Goal: Obtain resource: Download file/media

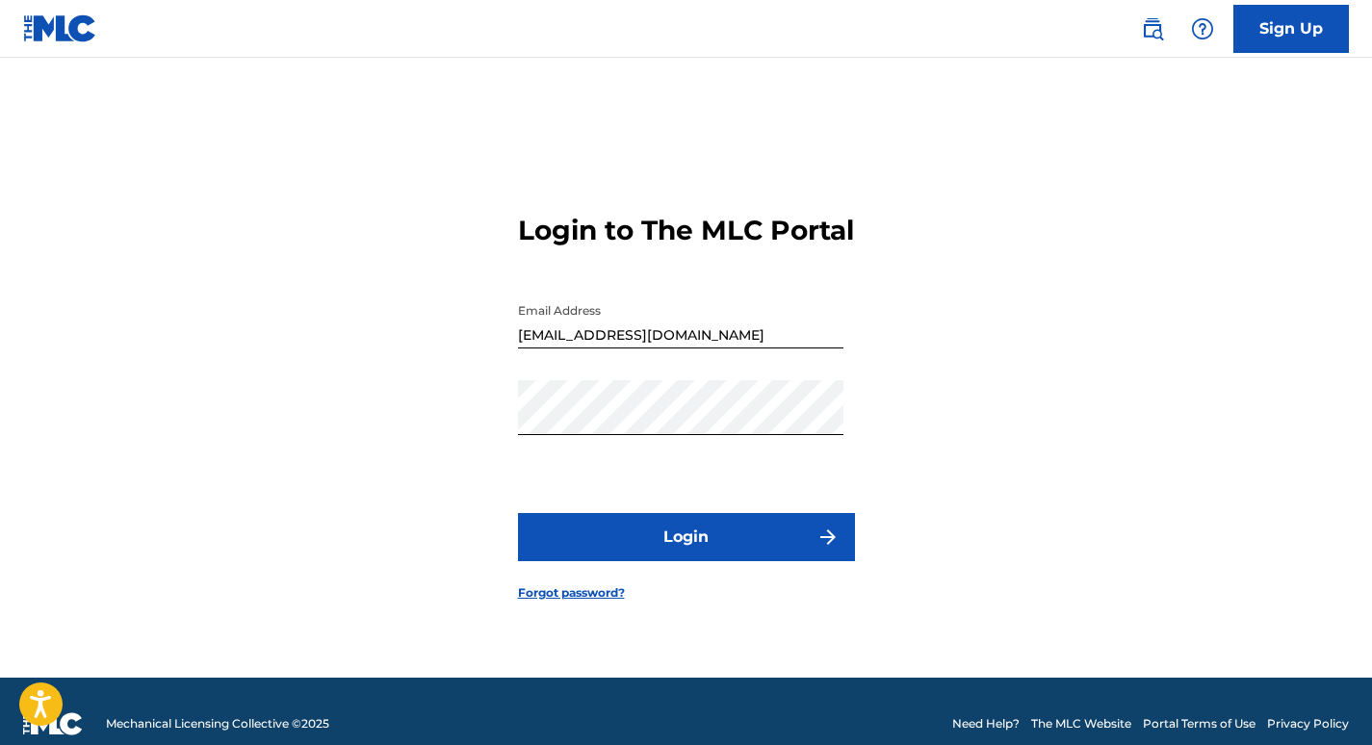
click at [800, 561] on button "Login" at bounding box center [686, 537] width 337 height 48
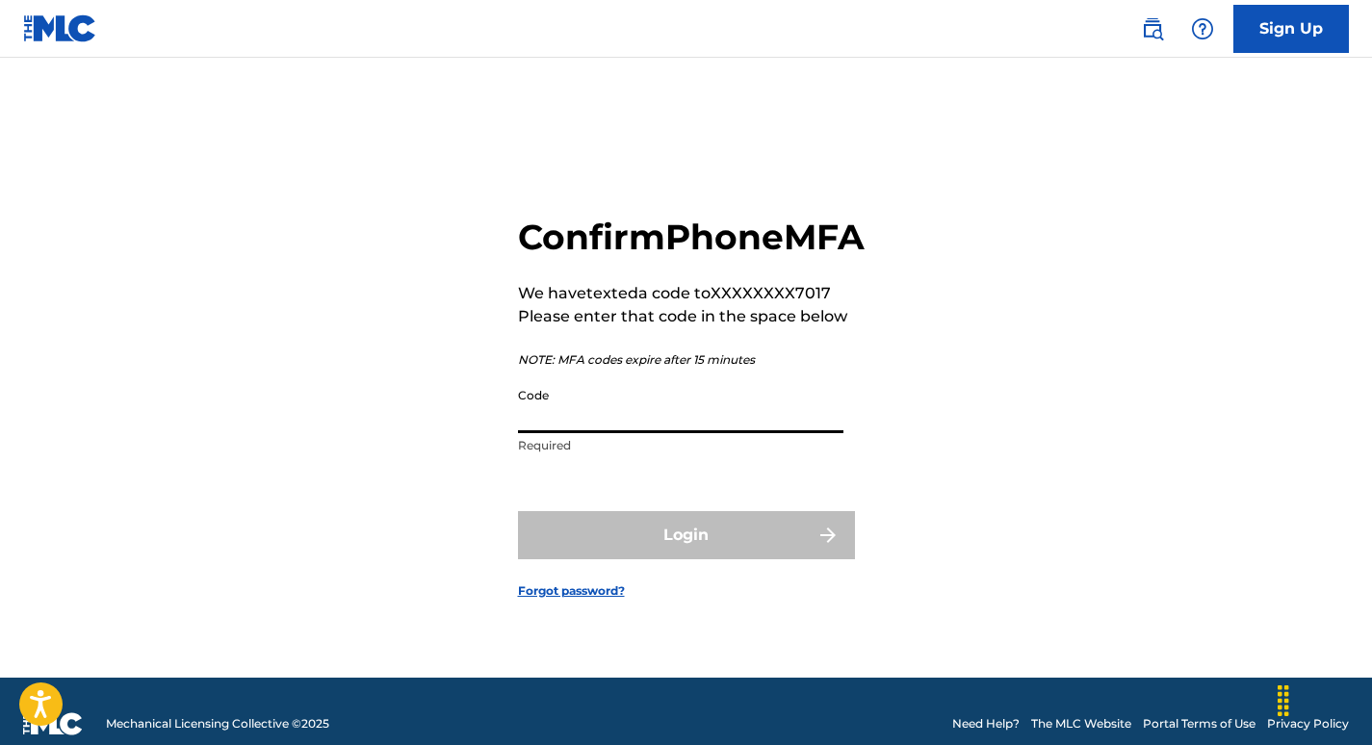
click at [575, 433] on input "Code" at bounding box center [680, 405] width 325 height 55
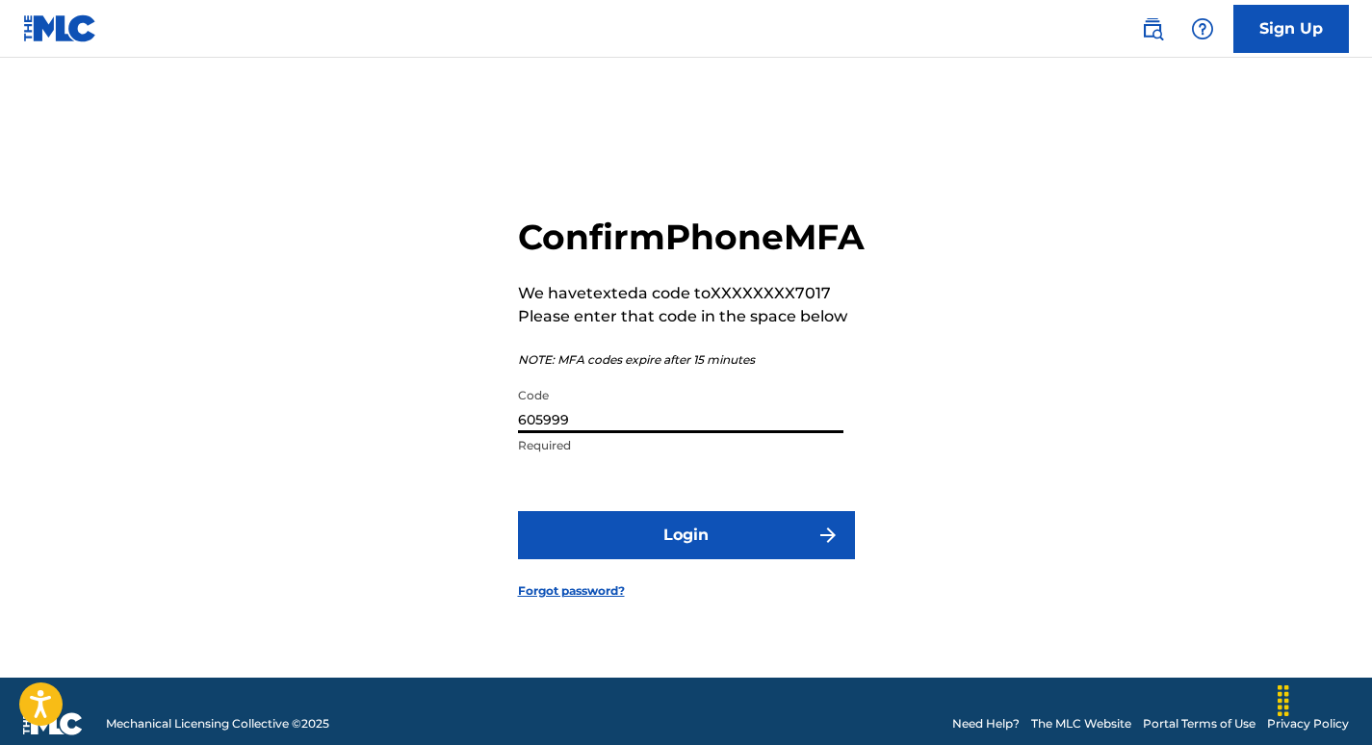
type input "605999"
click at [712, 552] on button "Login" at bounding box center [686, 535] width 337 height 48
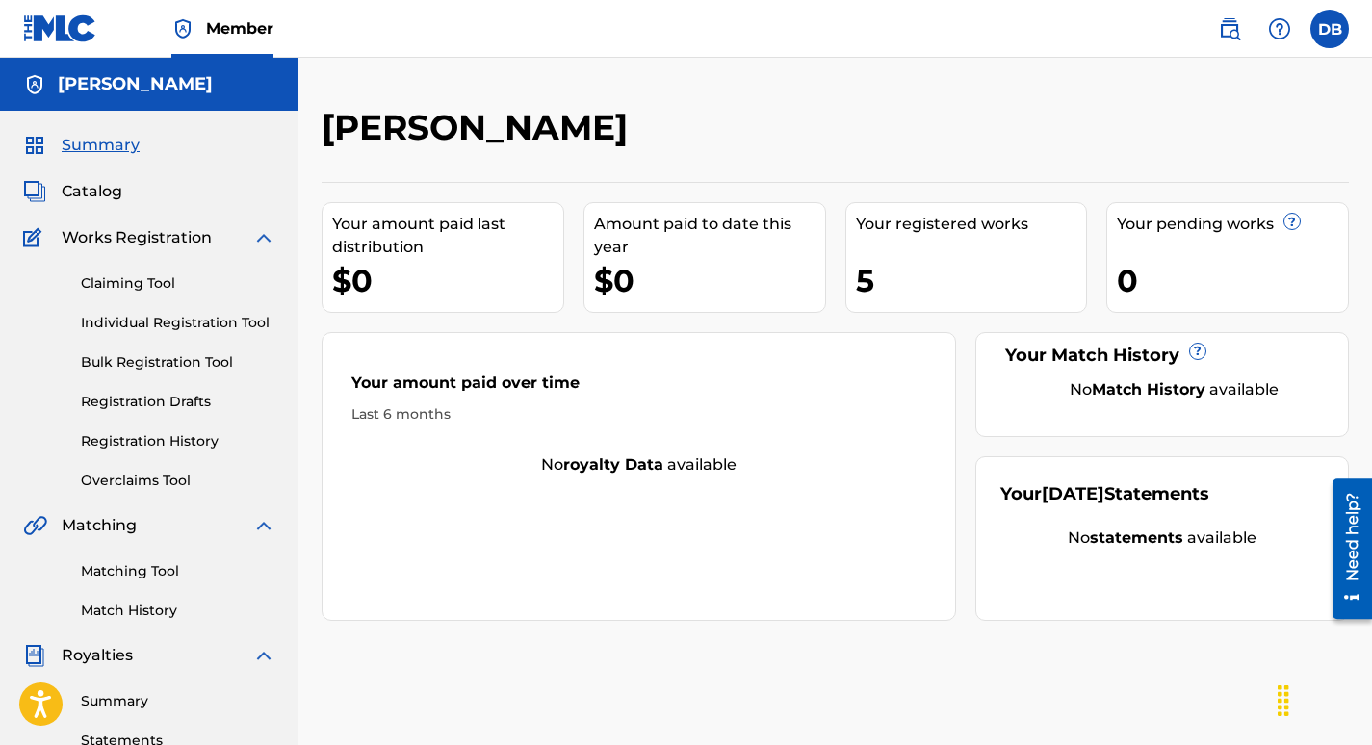
click at [73, 29] on img at bounding box center [60, 28] width 74 height 28
click at [1278, 22] on img at bounding box center [1279, 28] width 23 height 23
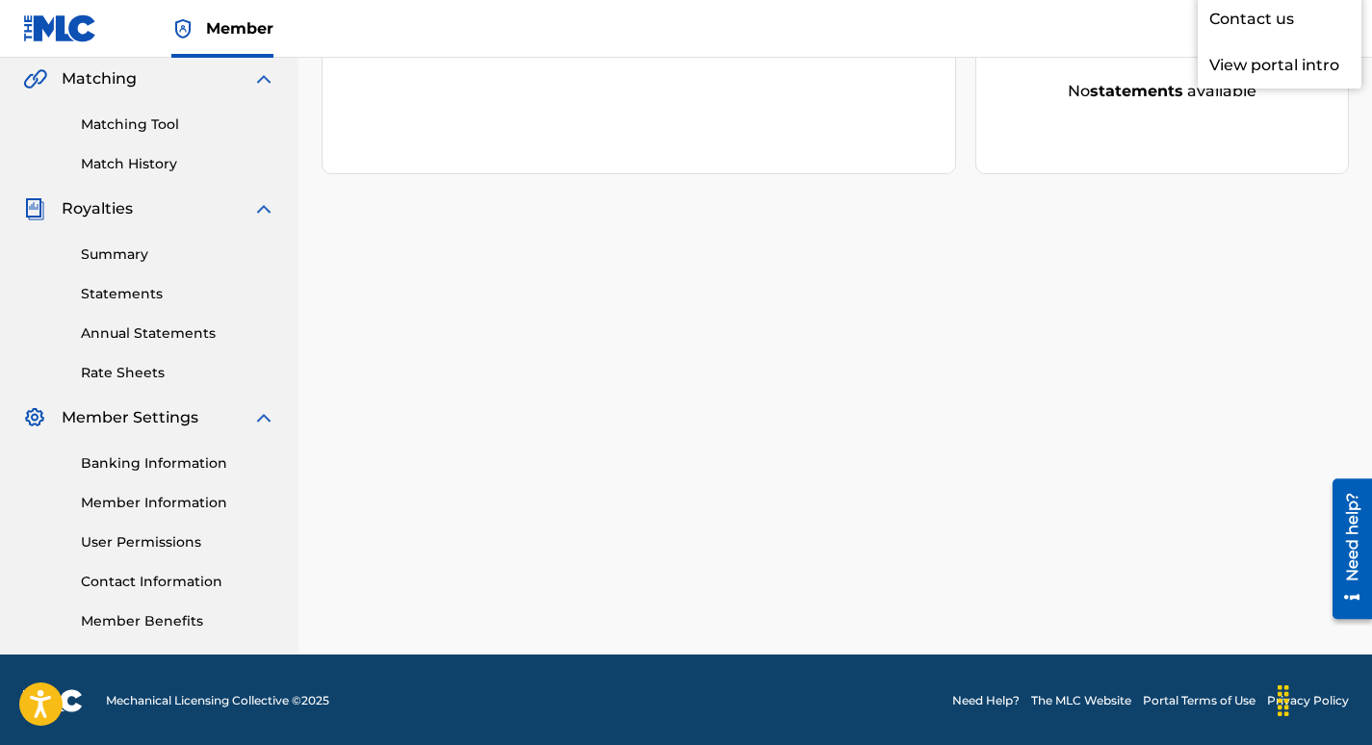
scroll to position [449, 0]
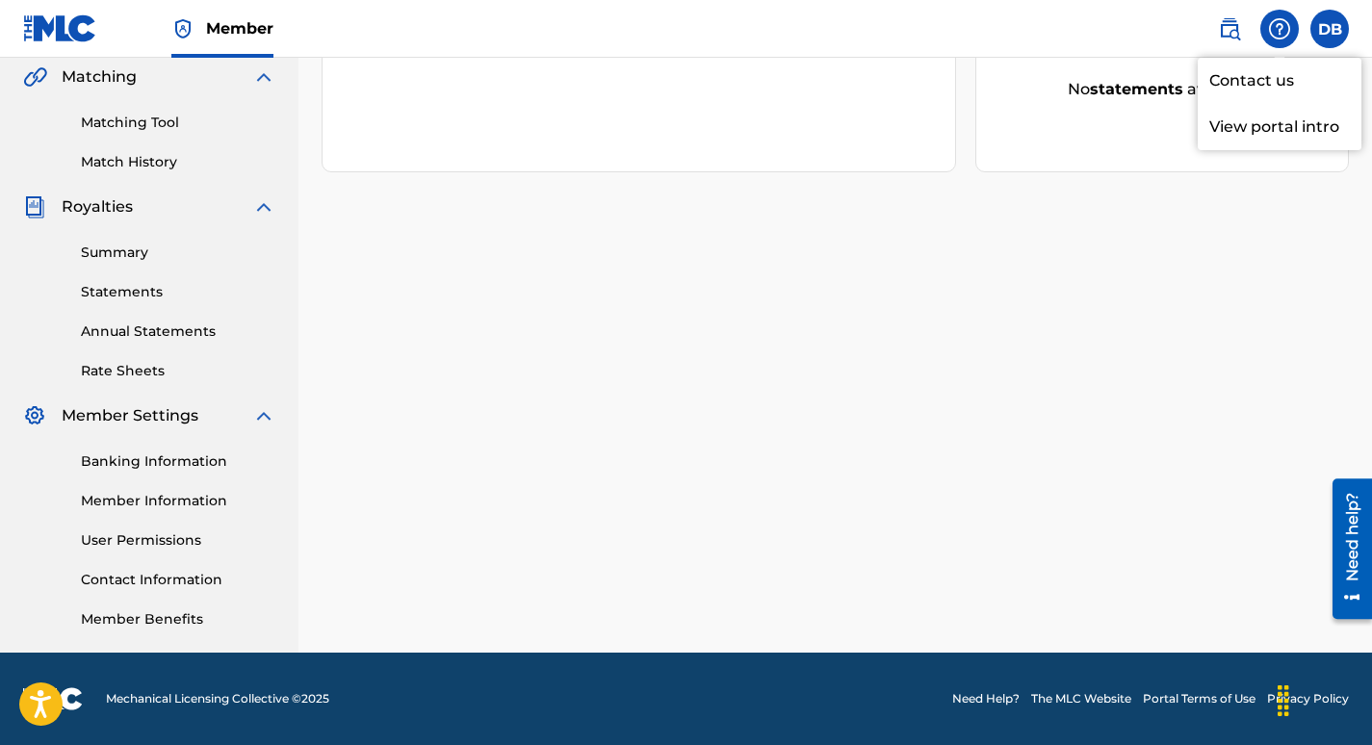
click at [124, 369] on link "Rate Sheets" at bounding box center [178, 371] width 195 height 20
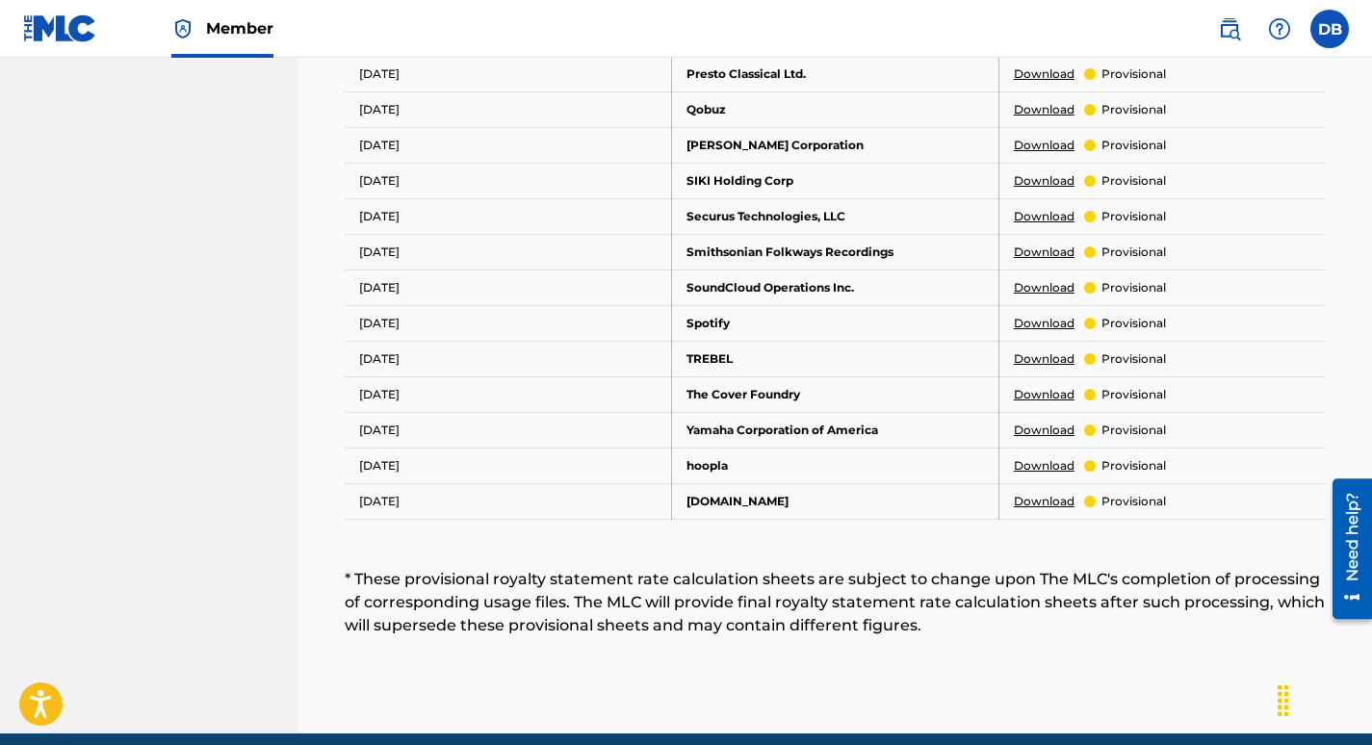
scroll to position [1156, 0]
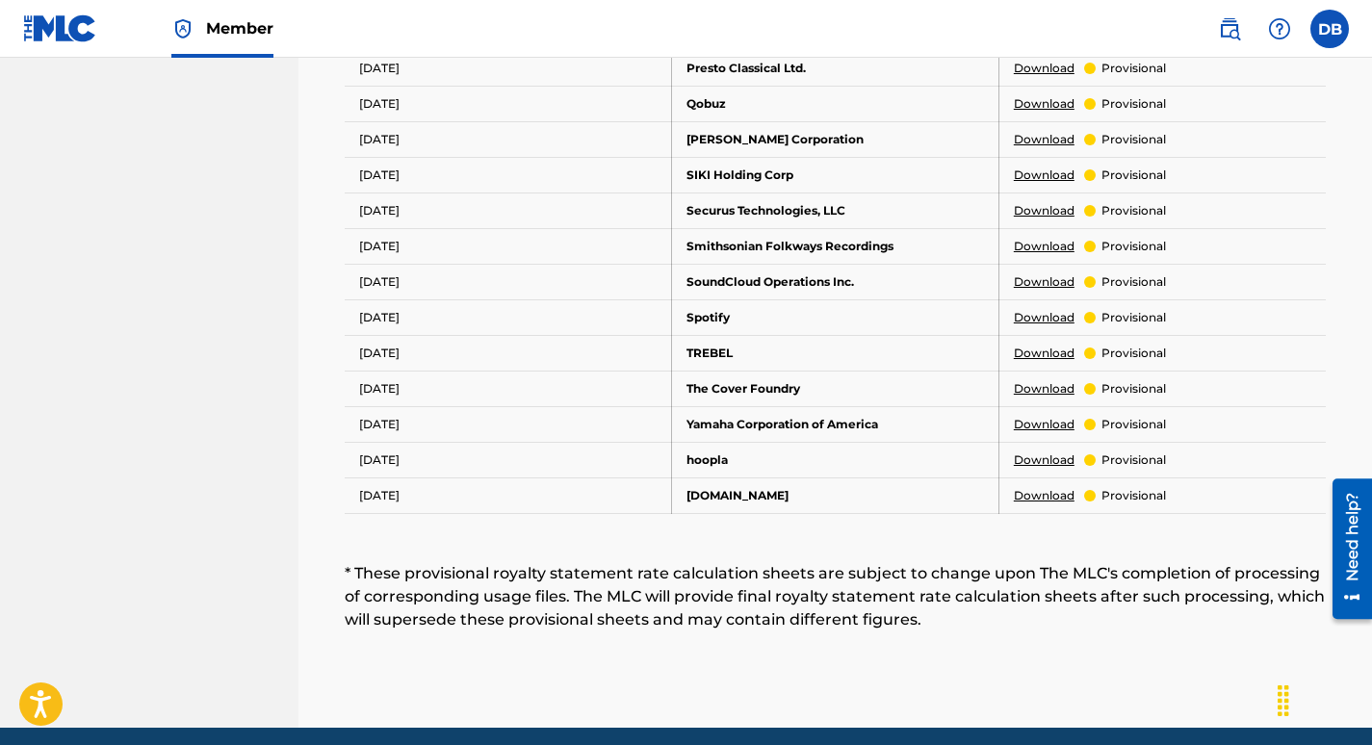
click at [1053, 319] on link "Download" at bounding box center [1044, 317] width 61 height 17
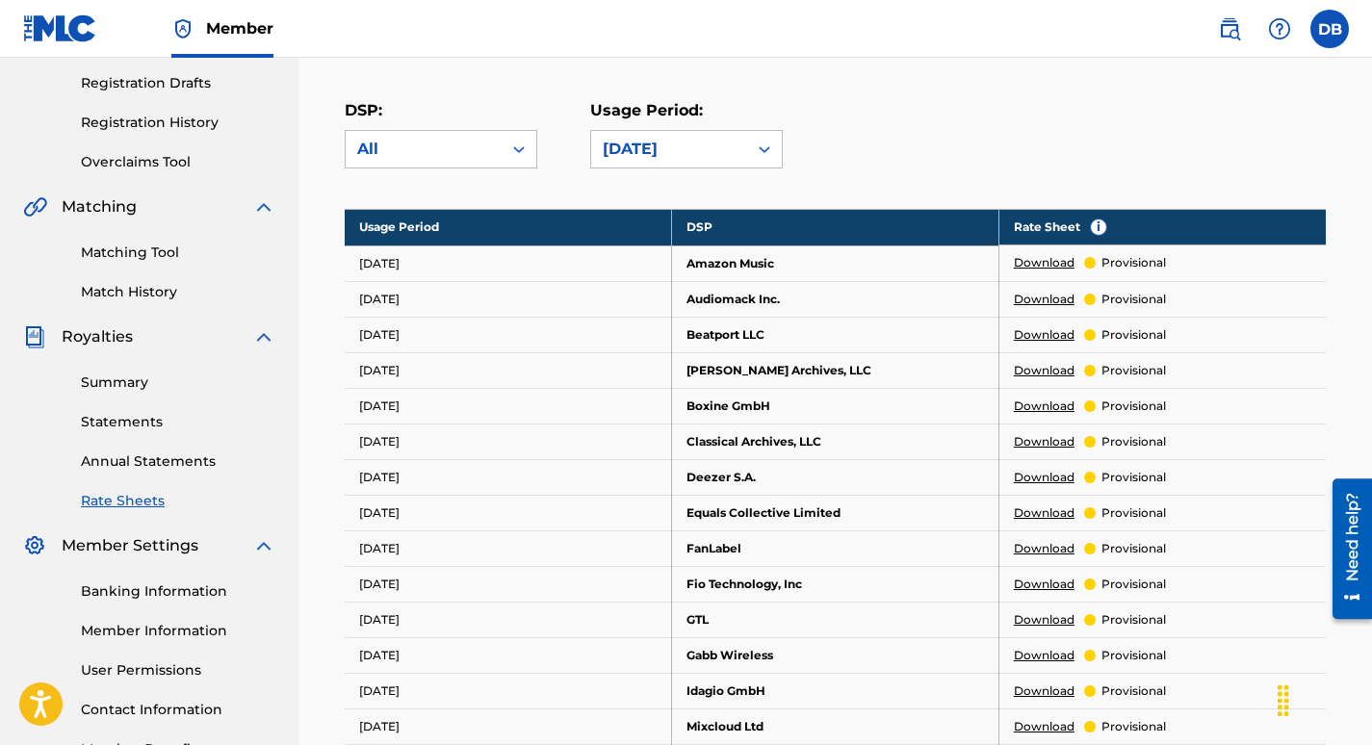
scroll to position [385, 0]
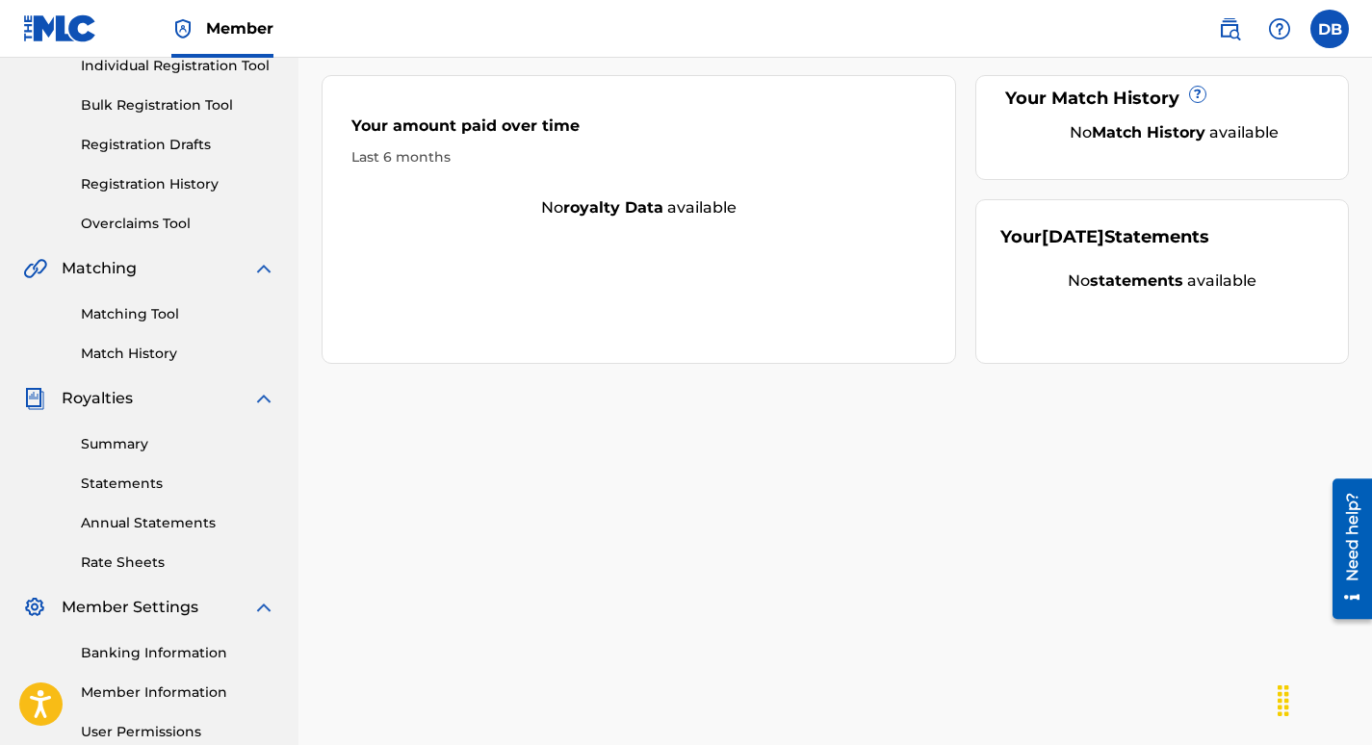
scroll to position [256, 0]
click at [141, 455] on link "Summary" at bounding box center [178, 445] width 195 height 20
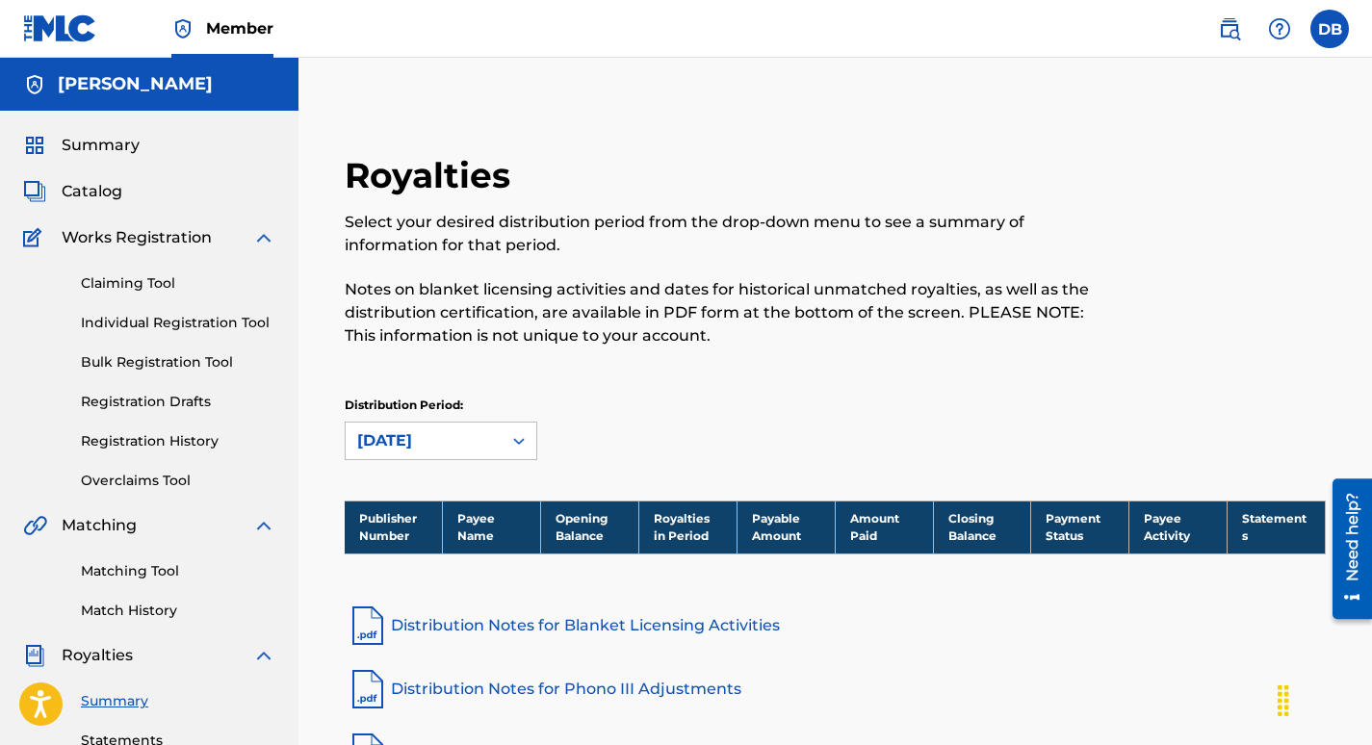
click at [92, 214] on div "Summary Catalog Works Registration Claiming Tool Individual Registration Tool B…" at bounding box center [149, 606] width 299 height 991
click at [90, 201] on span "Catalog" at bounding box center [92, 191] width 61 height 23
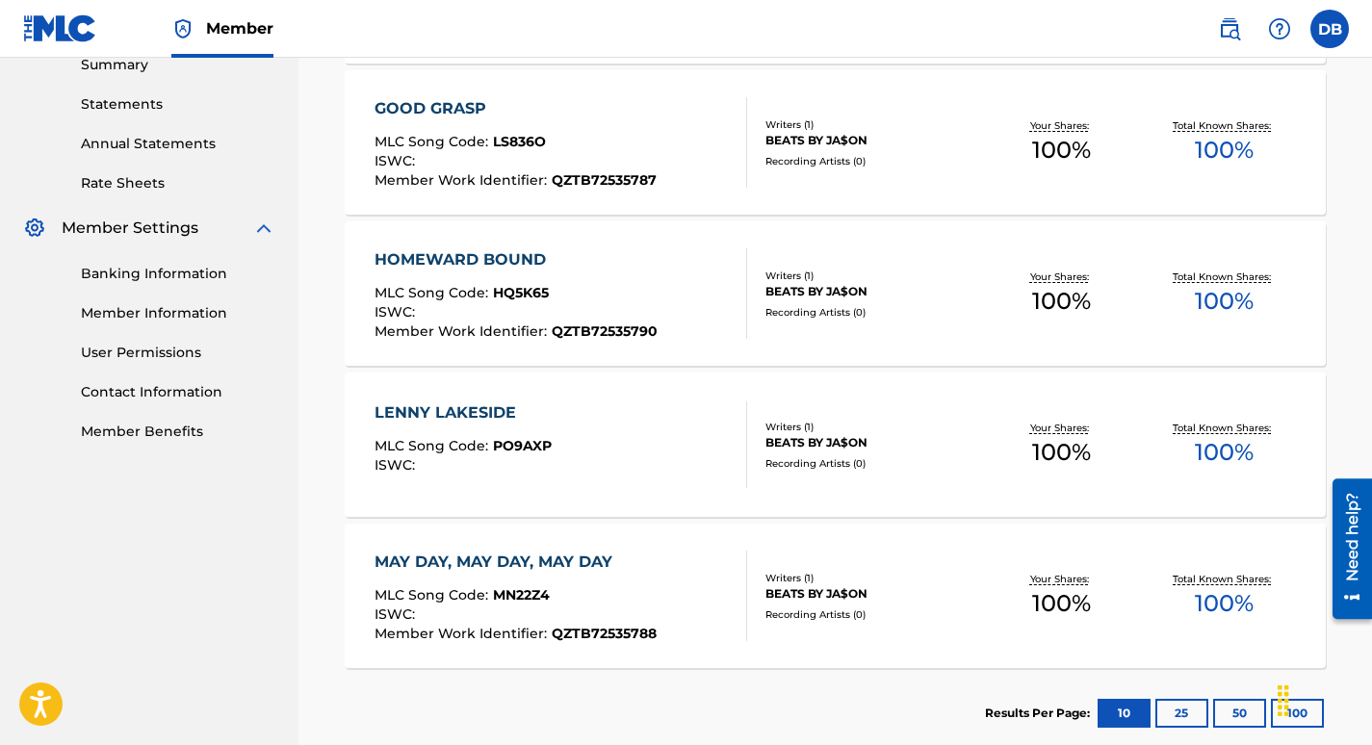
scroll to position [674, 0]
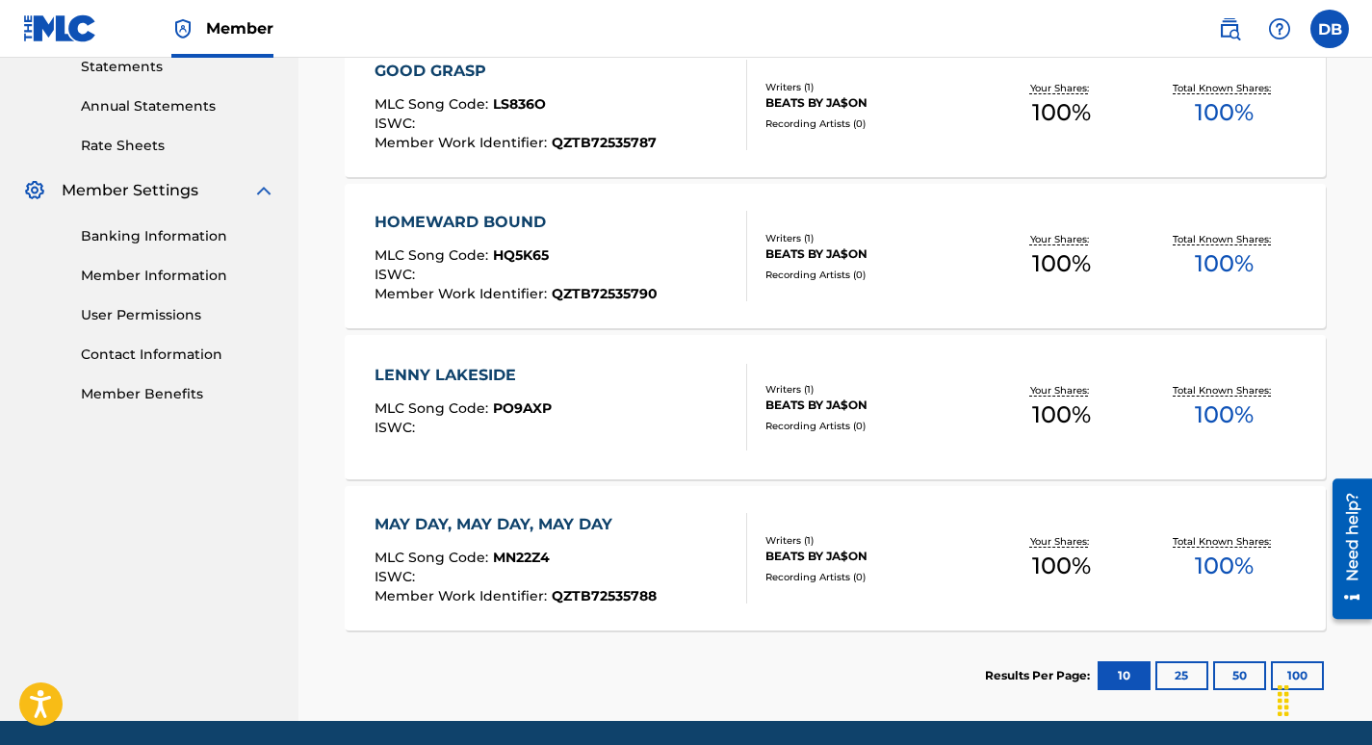
click at [1171, 673] on button "25" at bounding box center [1182, 676] width 53 height 29
click at [1125, 671] on button "10" at bounding box center [1124, 676] width 53 height 29
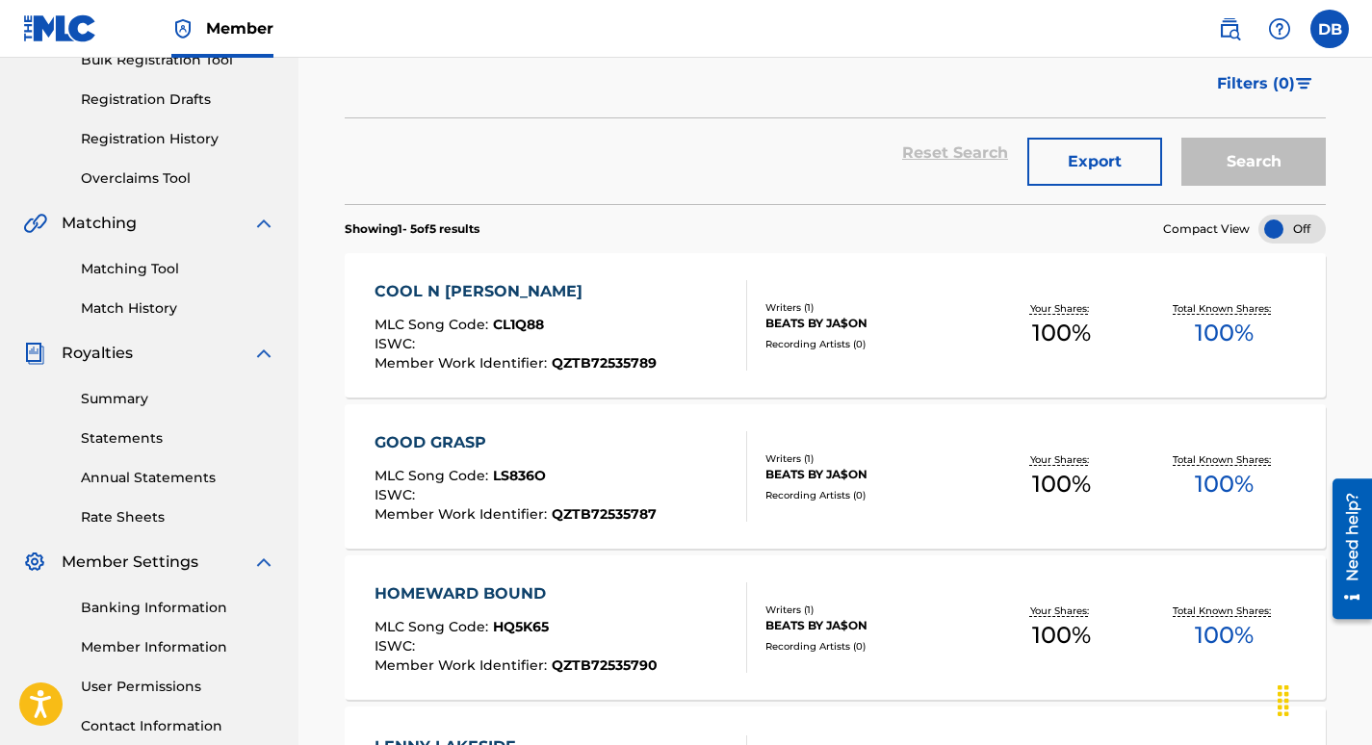
scroll to position [0, 0]
